Goal: Information Seeking & Learning: Find specific fact

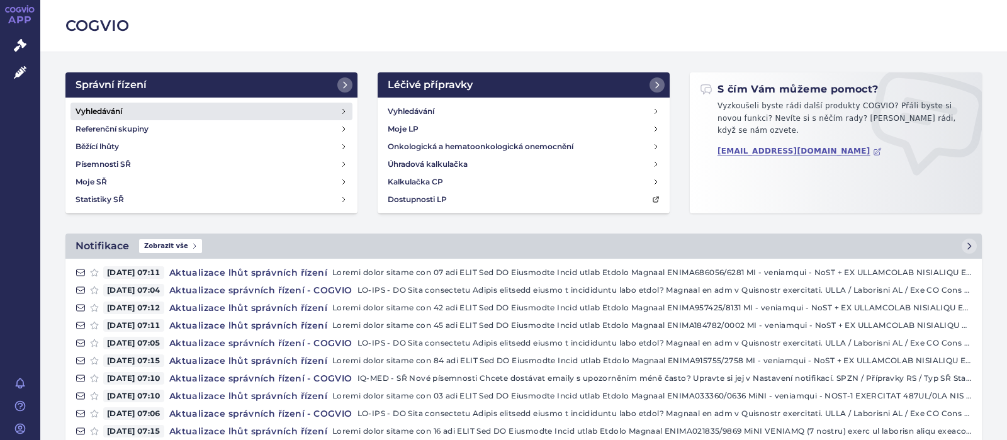
click at [113, 111] on h4 "Vyhledávání" at bounding box center [98, 111] width 47 height 13
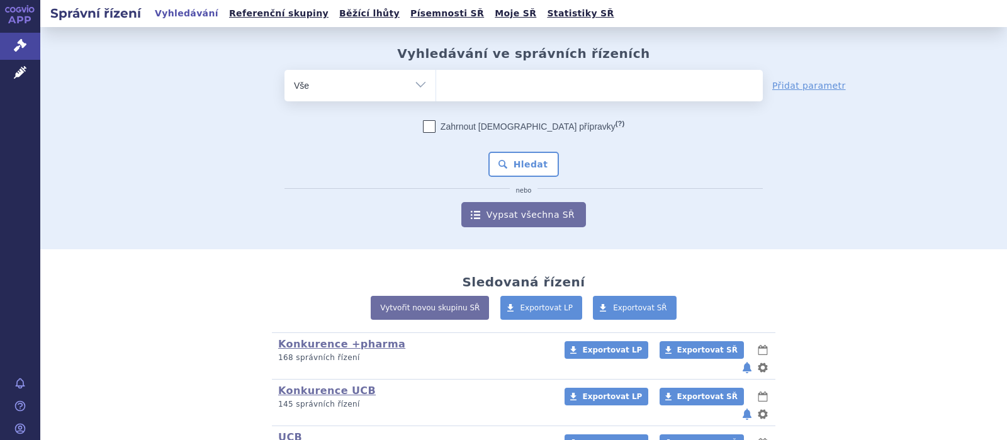
click at [454, 92] on ul at bounding box center [599, 83] width 326 height 26
click at [436, 92] on select at bounding box center [435, 84] width 1 height 31
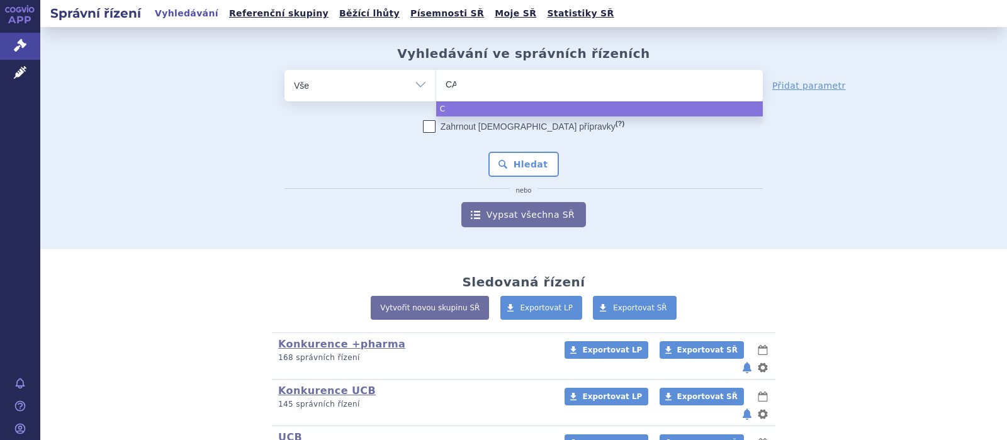
type input "CAR"
type input "CART"
type input "CARTE"
type input "CARTEOL"
select select "CARTEOL"
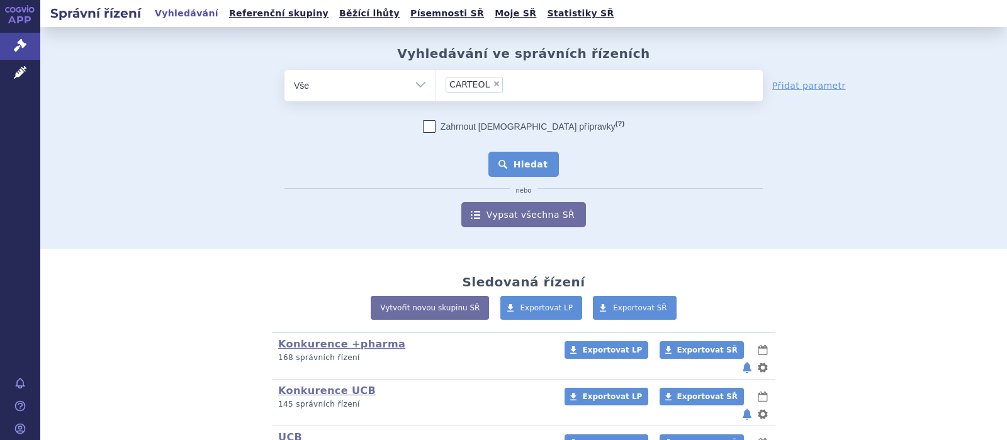
click at [549, 161] on button "Hledat" at bounding box center [523, 164] width 71 height 25
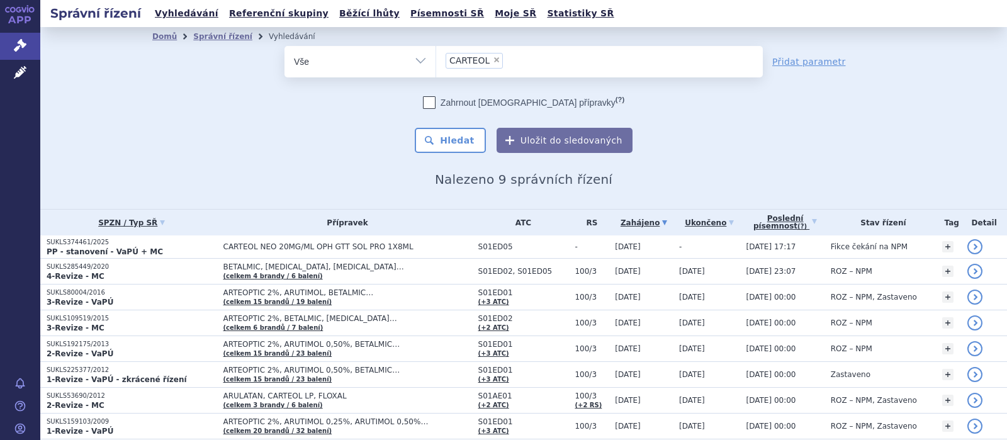
drag, startPoint x: 108, startPoint y: 240, endPoint x: 30, endPoint y: 247, distance: 78.3
click at [40, 247] on div "Správní řízení Vyhledávání Referenční skupiny Běžící lhůty Písemnosti SŘ Moje S…" at bounding box center [523, 220] width 966 height 440
click at [250, 171] on div "Domů Správní řízení Vyhledávání Vyhledávání ve správních řízeních odstranit Vše…" at bounding box center [523, 116] width 793 height 141
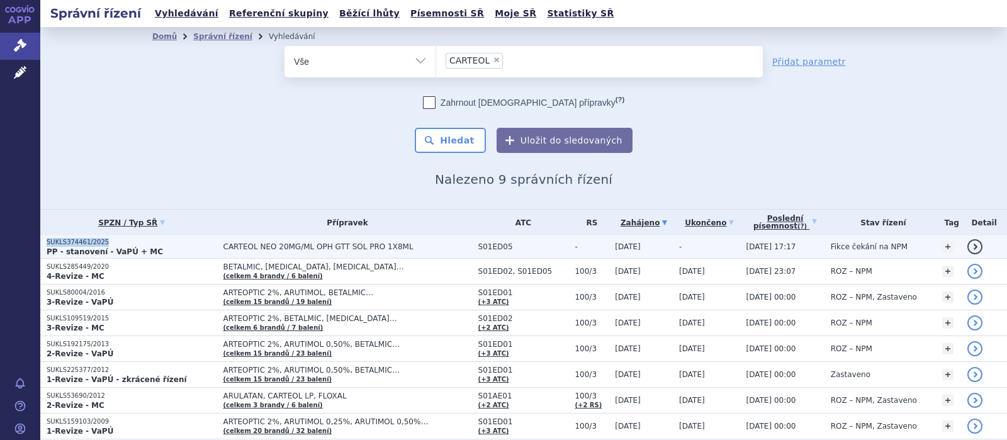
drag, startPoint x: 104, startPoint y: 241, endPoint x: 46, endPoint y: 242, distance: 58.5
click at [46, 242] on td "SUKLS374461/2025 PP - stanovení - VaPÚ + MC" at bounding box center [128, 246] width 177 height 23
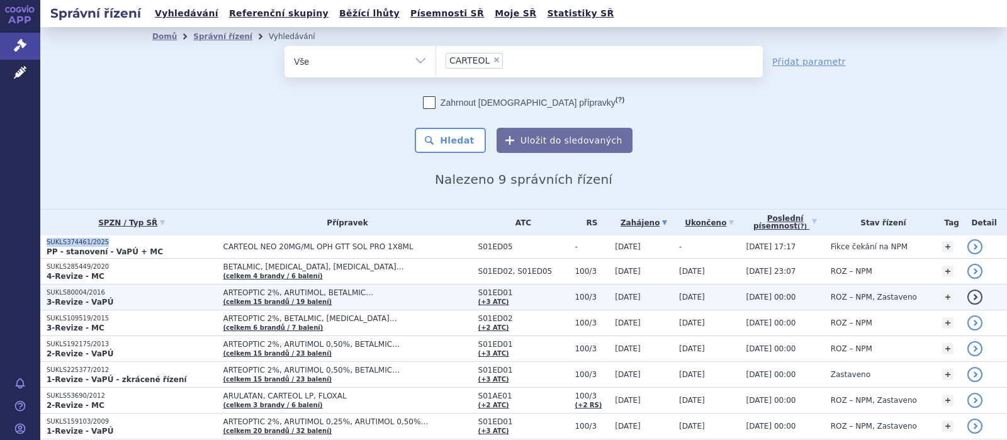
copy p "SUKLS374461/2025"
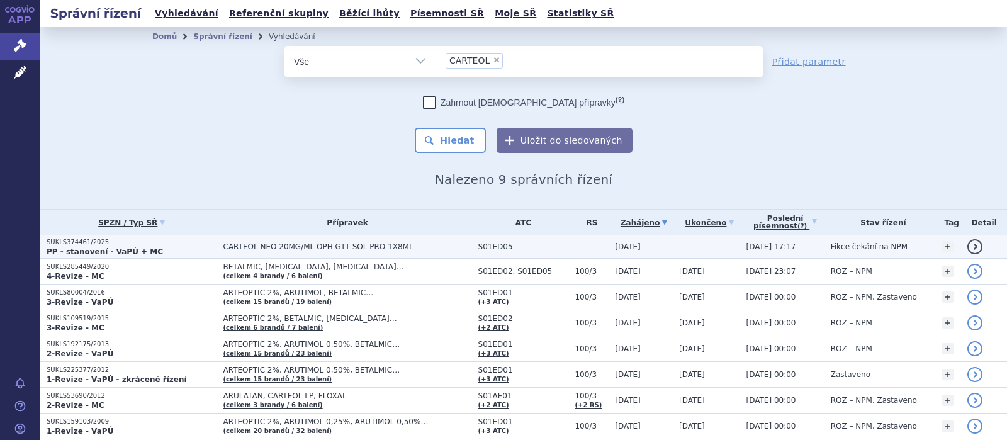
click at [330, 243] on span "CARTEOL NEO 20MG/ML OPH GTT SOL PRO 1X8ML" at bounding box center [347, 246] width 248 height 9
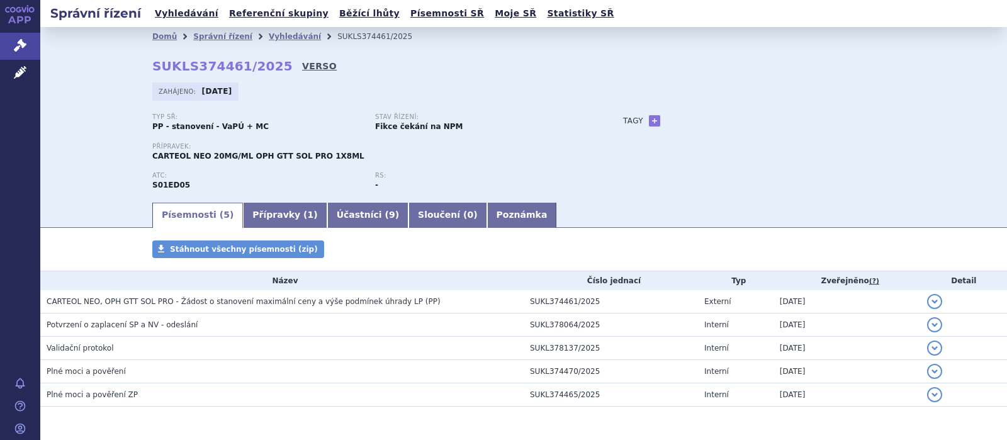
click at [302, 64] on link "VERSO" at bounding box center [319, 66] width 35 height 13
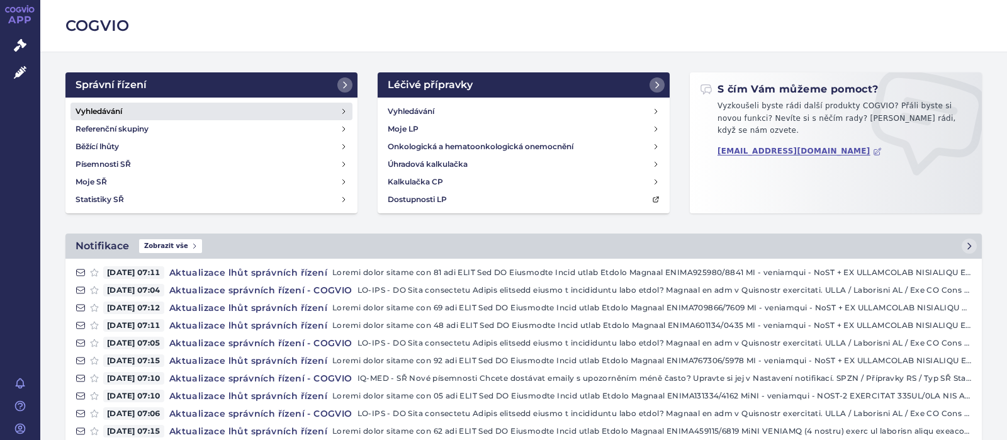
click at [97, 109] on h4 "Vyhledávání" at bounding box center [98, 111] width 47 height 13
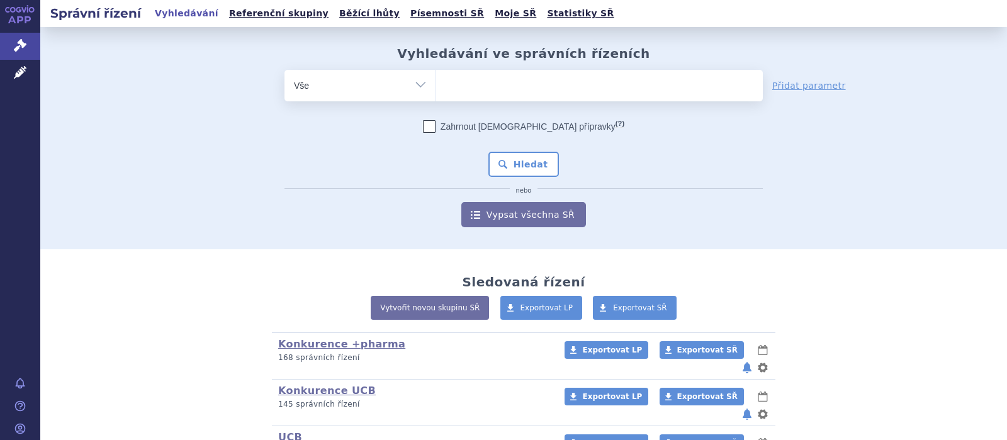
click at [486, 90] on ul at bounding box center [599, 83] width 326 height 26
click at [436, 90] on select at bounding box center [435, 84] width 1 height 31
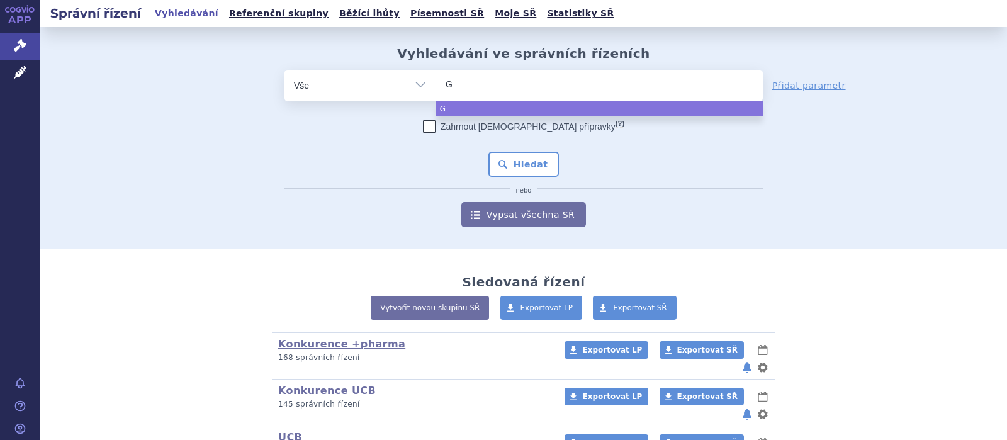
type input "GA"
type input "GAX"
type input "GAXE"
type input "GAXENI"
type input "GAXENIM"
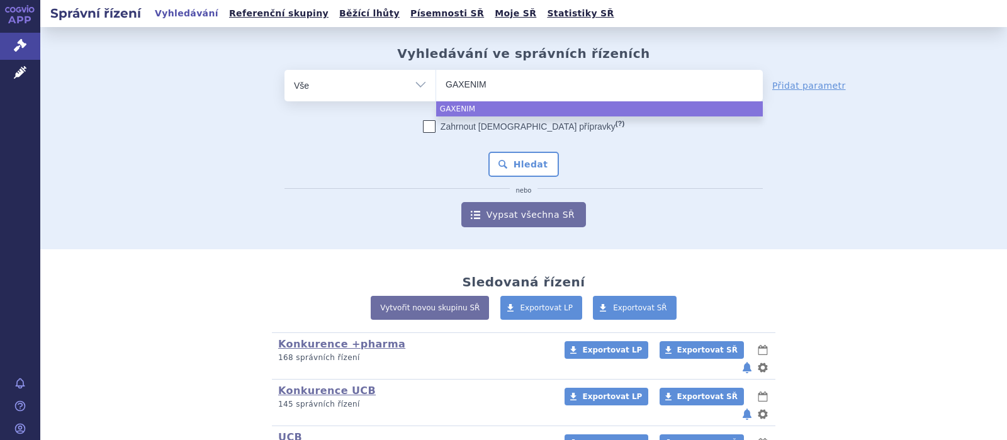
select select "GAXENIM"
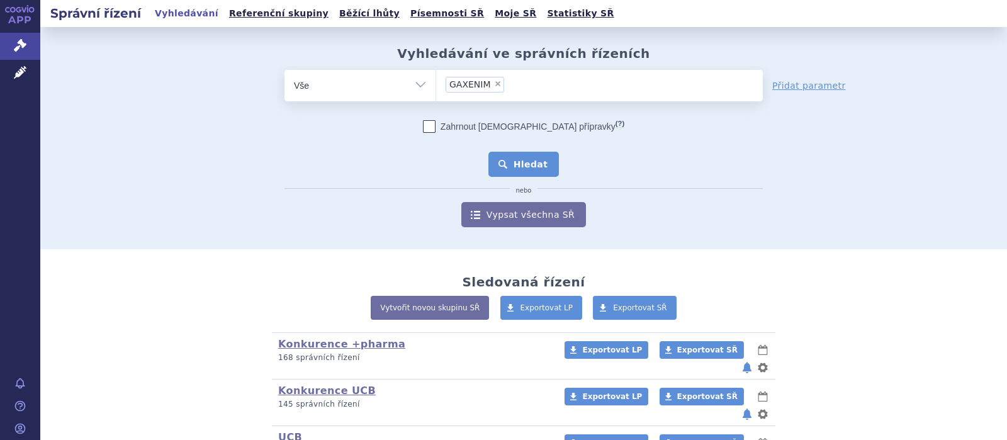
click at [534, 161] on button "Hledat" at bounding box center [523, 164] width 71 height 25
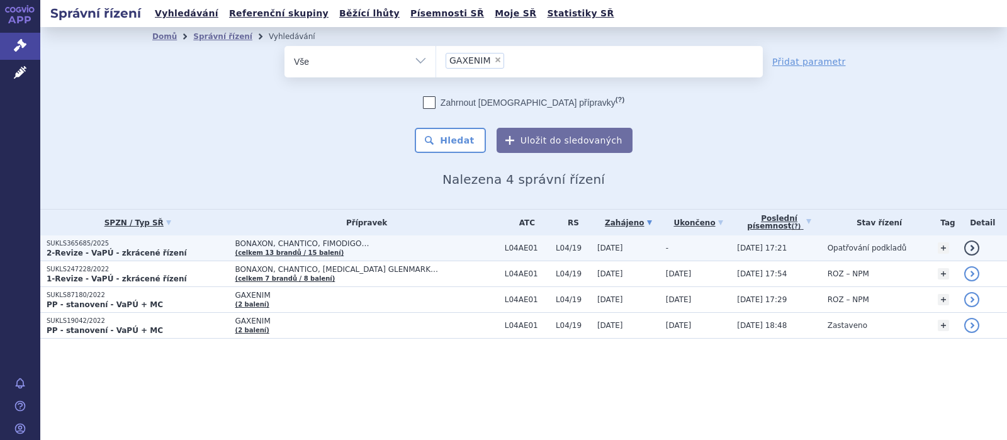
click at [291, 242] on span "BONAXON, CHANTICO, FIMODIGO…" at bounding box center [366, 243] width 263 height 9
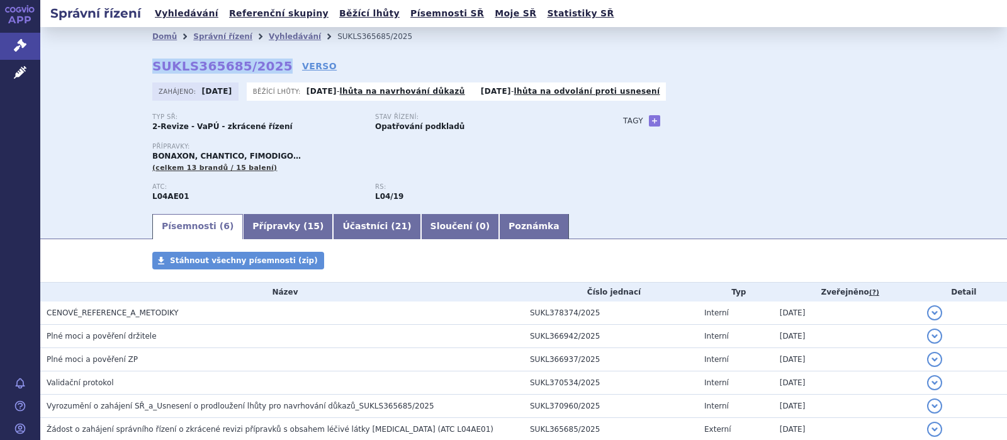
drag, startPoint x: 268, startPoint y: 68, endPoint x: 145, endPoint y: 56, distance: 123.9
click at [146, 55] on div "Domů Správní řízení Vyhledávání SUKLS365685/2025 SUKLS365685/2025 VERSO [GEOGRA…" at bounding box center [523, 129] width 793 height 166
copy strong "SUKLS365685/2025"
